Goal: Task Accomplishment & Management: Complete application form

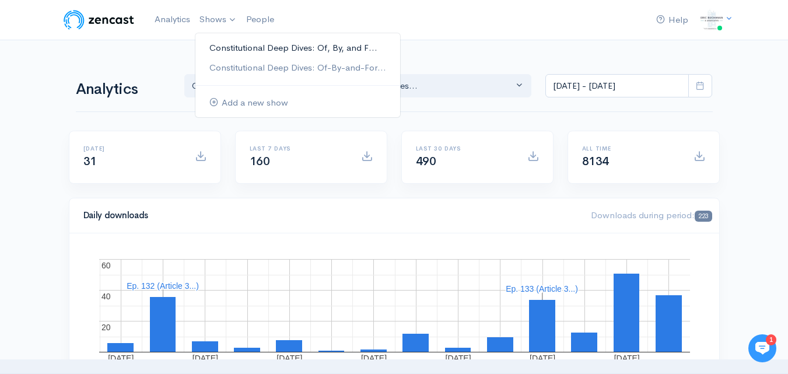
click at [217, 47] on link "Constitutional Deep Dives: Of, By, and F..." at bounding box center [297, 48] width 205 height 20
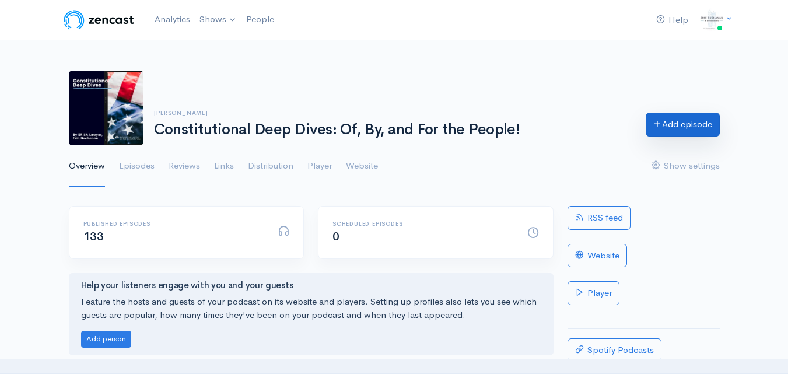
click at [687, 118] on link "Add episode" at bounding box center [682, 125] width 74 height 24
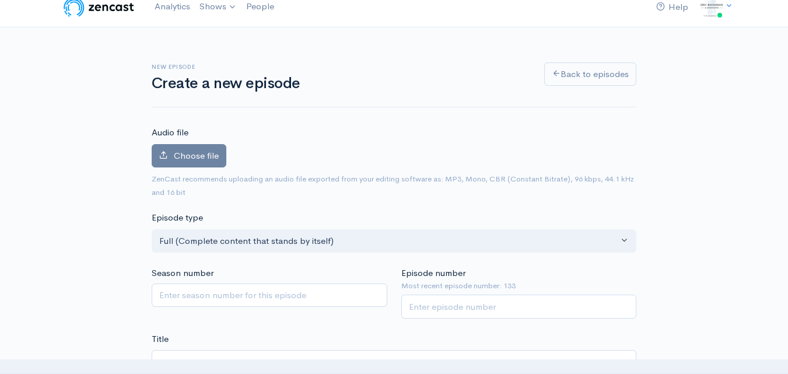
scroll to position [57, 0]
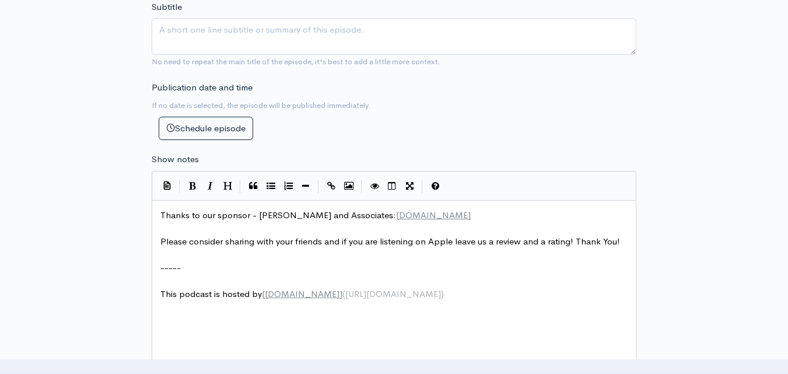
click at [159, 211] on pre "Thanks to our sponsor - [PERSON_NAME] and Associates: [DOMAIN_NAME]" at bounding box center [398, 215] width 480 height 13
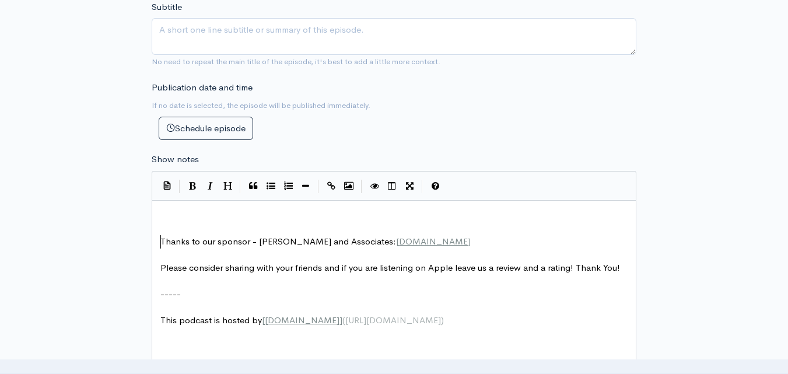
click at [168, 212] on pre "​" at bounding box center [398, 215] width 480 height 13
type textarea "​"
paste textarea
click at [193, 229] on pre "​" at bounding box center [398, 228] width 480 height 13
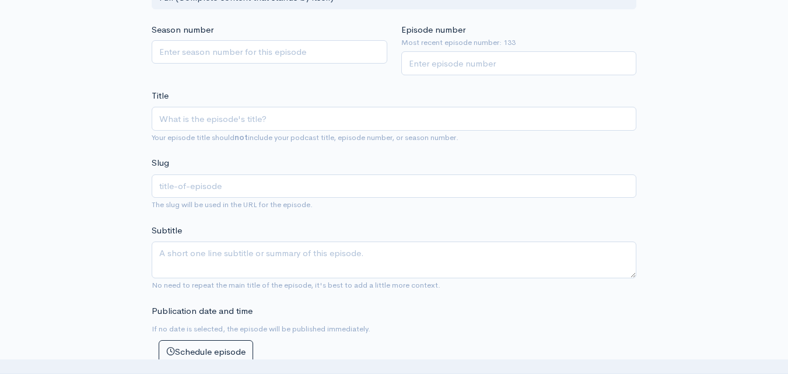
scroll to position [246, 0]
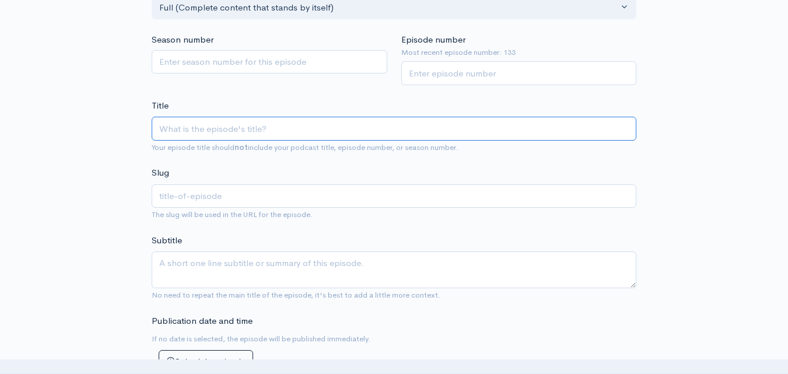
click at [224, 131] on input "Title" at bounding box center [394, 129] width 484 height 24
paste input "Article 3 - Section 2 - Part 3: Federal Jurisdiction"
type input "Article 3 - Section 2 - Part 3: Federal Jurisdiction"
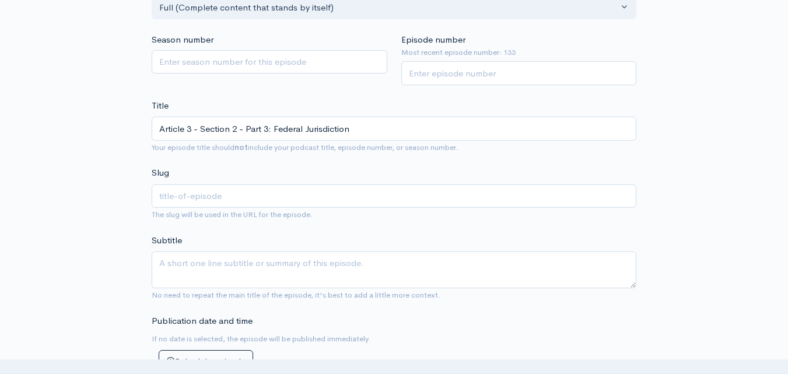
type input "article-3-section-2-part-3-federal-jurisdiction"
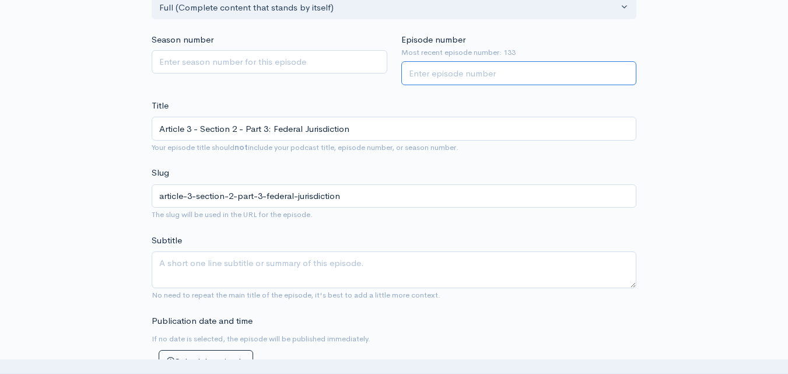
click at [468, 79] on input "Episode number" at bounding box center [519, 73] width 236 height 24
click at [467, 79] on input "Episode number" at bounding box center [519, 73] width 236 height 24
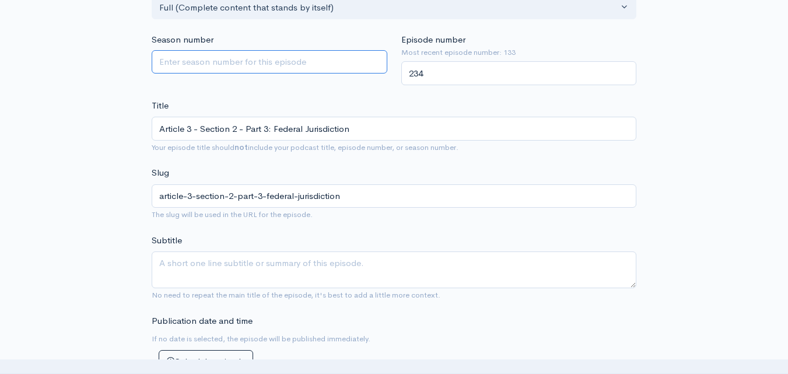
click at [357, 78] on div "Season number" at bounding box center [269, 59] width 249 height 52
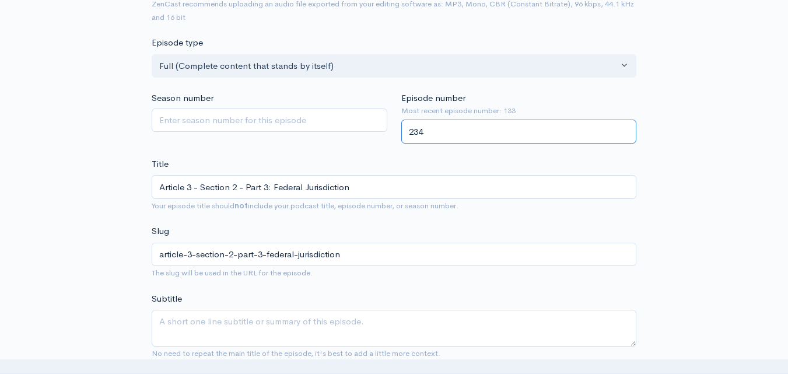
click at [415, 131] on input "234" at bounding box center [519, 132] width 236 height 24
type input "134"
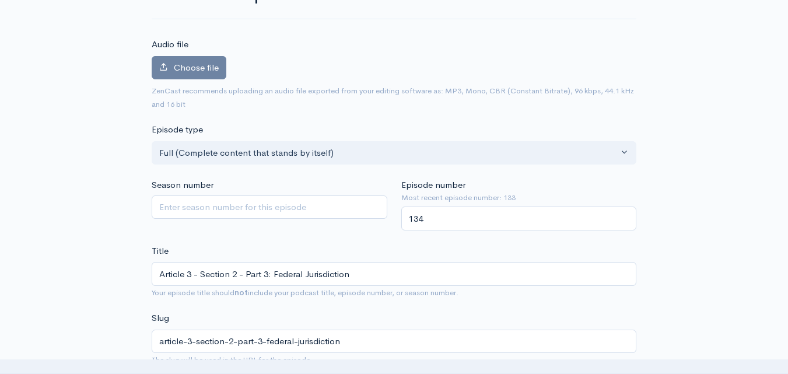
scroll to position [0, 0]
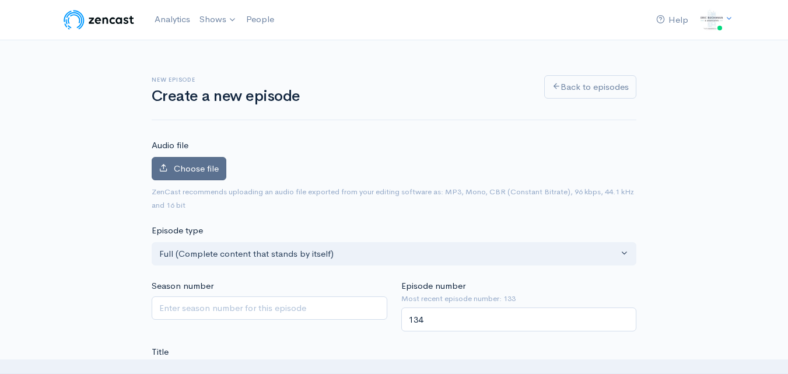
click at [209, 171] on span "Choose file" at bounding box center [196, 168] width 45 height 11
click at [0, 0] on input "Choose file" at bounding box center [0, 0] width 0 height 0
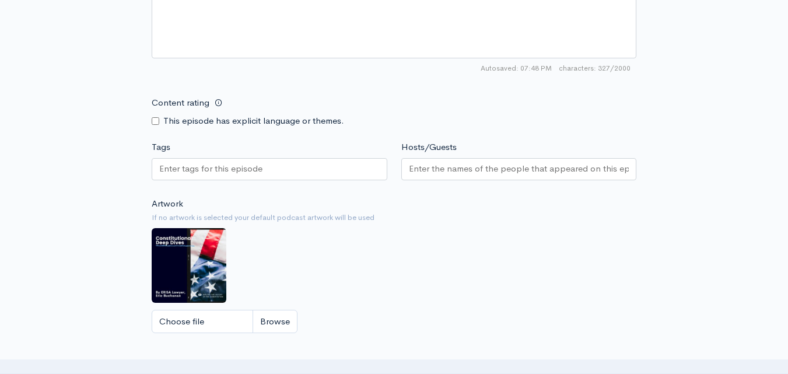
scroll to position [1101, 0]
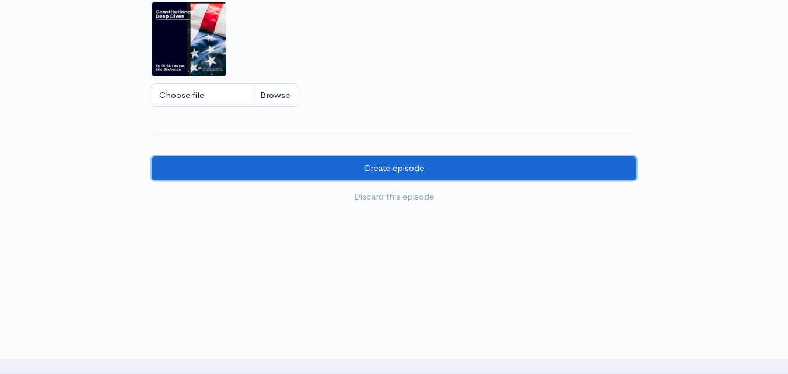
click at [220, 159] on input "Create episode" at bounding box center [394, 168] width 484 height 24
